Goal: Find specific page/section: Find specific page/section

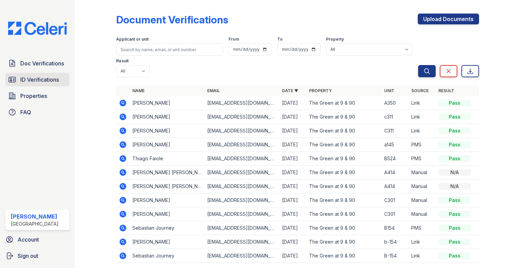
click at [13, 78] on icon at bounding box center [12, 80] width 8 height 8
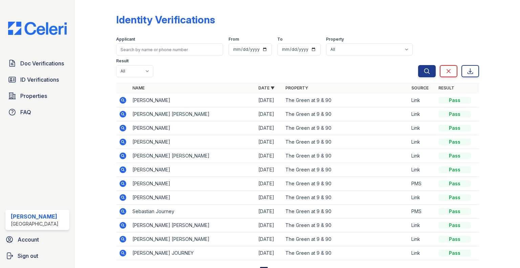
click at [13, 78] on icon at bounding box center [12, 80] width 8 height 8
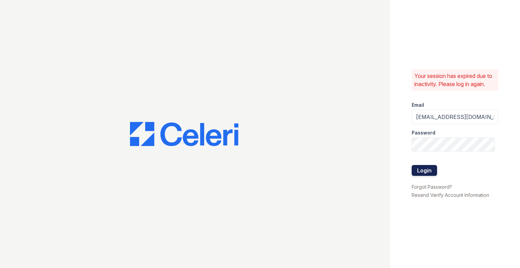
click at [426, 174] on button "Login" at bounding box center [424, 170] width 25 height 11
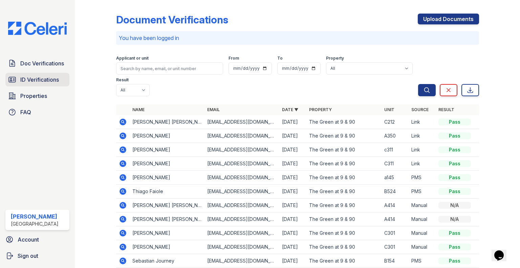
click at [57, 79] on span "ID Verifications" at bounding box center [39, 80] width 39 height 8
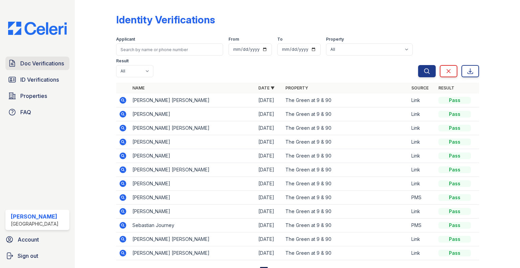
click at [37, 62] on span "Doc Verifications" at bounding box center [42, 63] width 44 height 8
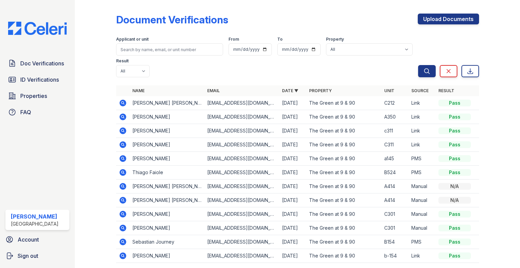
click at [37, 62] on span "Doc Verifications" at bounding box center [42, 63] width 44 height 8
click at [57, 64] on span "Doc Verifications" at bounding box center [42, 63] width 44 height 8
click at [36, 80] on span "ID Verifications" at bounding box center [39, 80] width 39 height 8
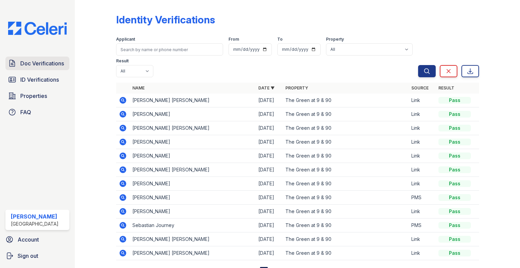
click at [49, 60] on span "Doc Verifications" at bounding box center [42, 63] width 44 height 8
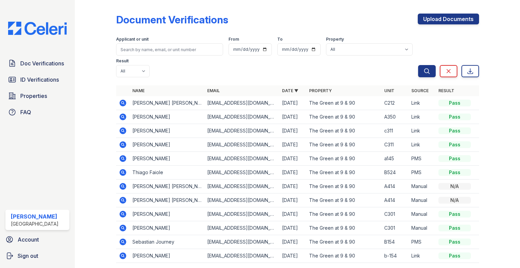
click at [49, 60] on span "Doc Verifications" at bounding box center [42, 63] width 44 height 8
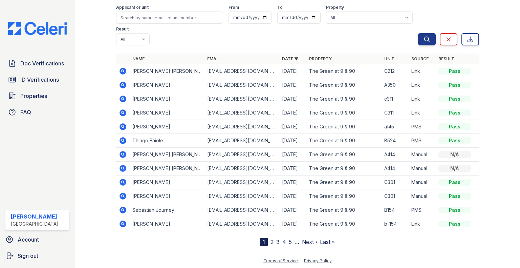
click at [260, 238] on div "1" at bounding box center [264, 242] width 8 height 8
click at [260, 240] on div "1" at bounding box center [264, 242] width 8 height 8
click at [47, 68] on link "Doc Verifications" at bounding box center [37, 64] width 64 height 14
